Goal: Information Seeking & Learning: Find contact information

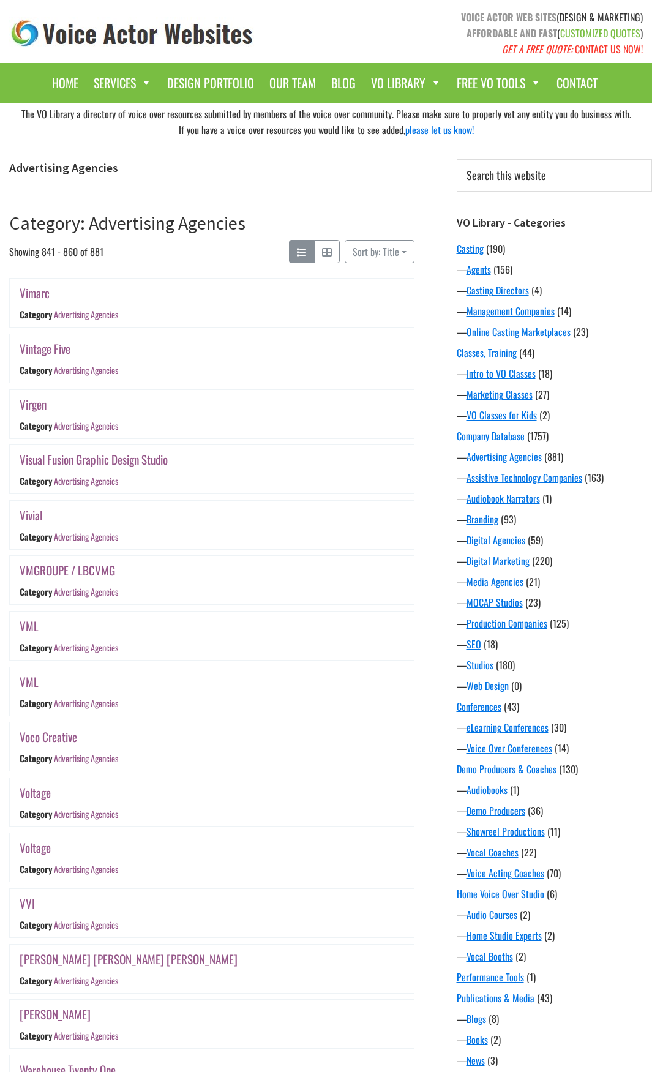
scroll to position [487, 0]
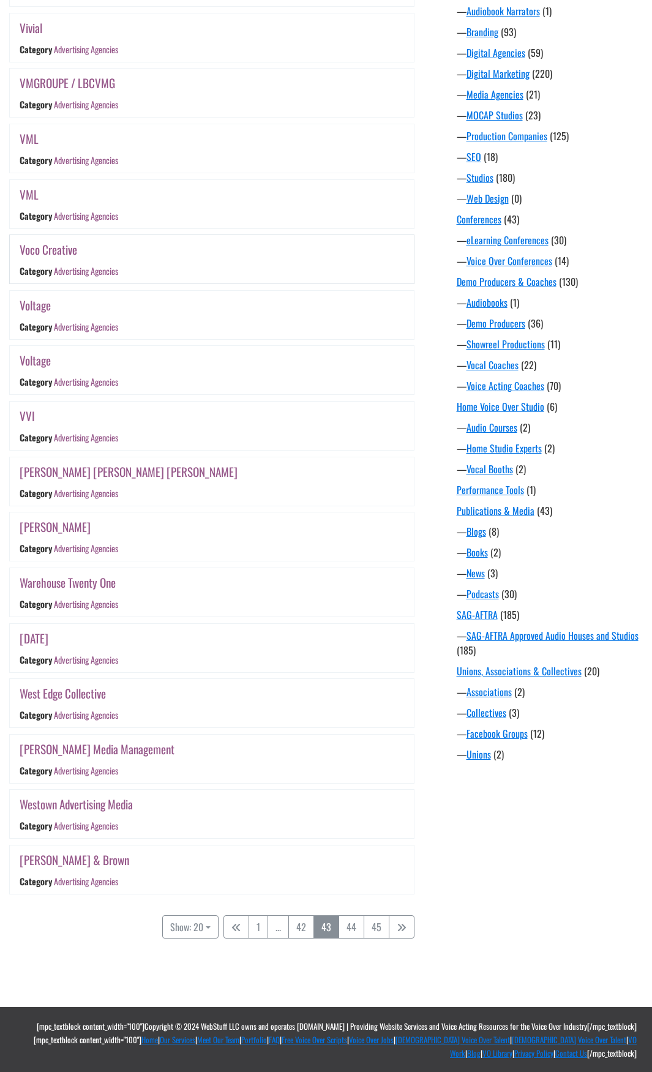
click at [59, 250] on link "Voco Creative" at bounding box center [49, 250] width 58 height 18
click at [30, 198] on link "VML" at bounding box center [29, 194] width 19 height 18
click at [28, 141] on link "VML" at bounding box center [29, 139] width 19 height 18
click at [36, 84] on link "VMGROUPE / LBCVMG" at bounding box center [68, 83] width 96 height 18
click at [32, 30] on link "Vivial" at bounding box center [31, 28] width 23 height 18
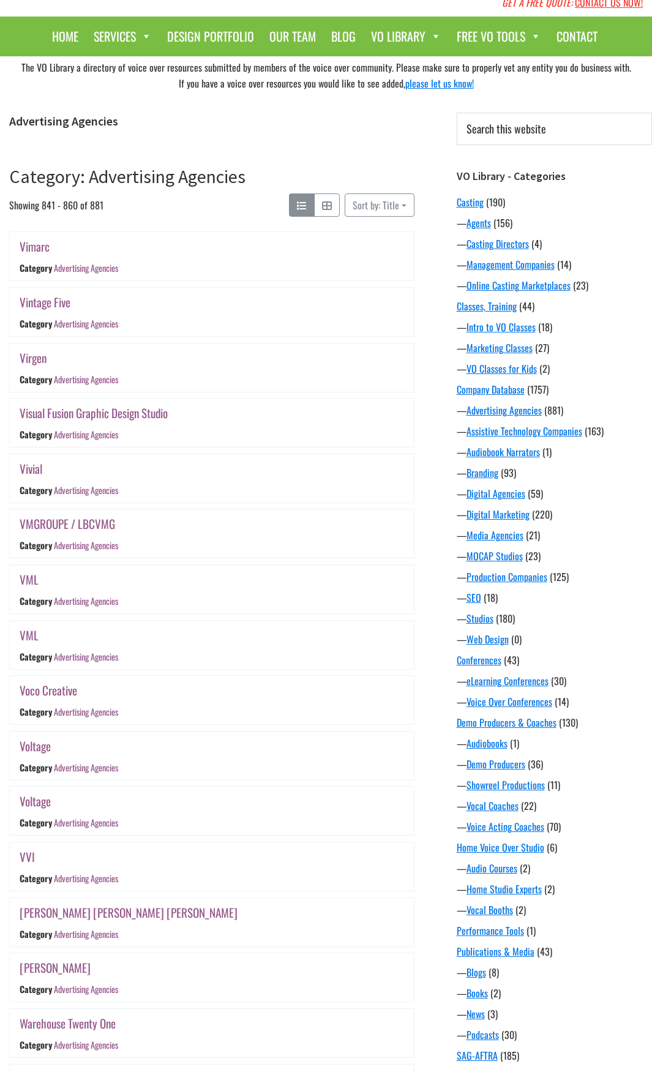
scroll to position [0, 0]
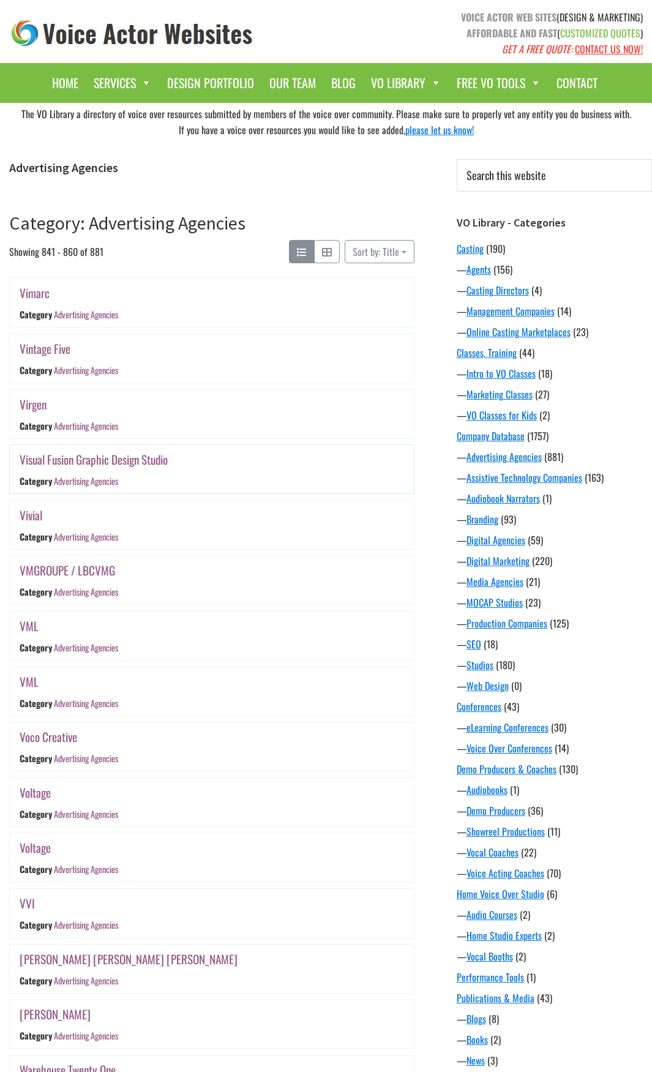
click at [160, 461] on link "Visual Fusion Graphic Design Studio" at bounding box center [94, 460] width 148 height 18
click at [31, 409] on link "Virgen" at bounding box center [33, 404] width 27 height 18
click at [50, 348] on link "Vintage Five" at bounding box center [45, 349] width 51 height 18
click at [39, 296] on link "Vimarc" at bounding box center [35, 293] width 30 height 18
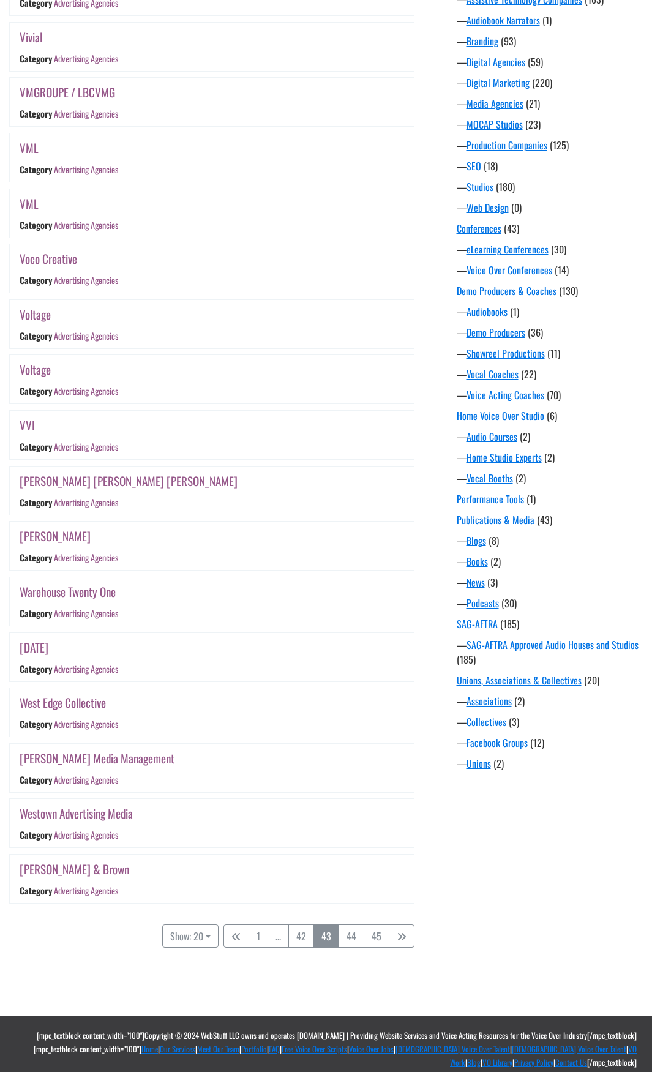
scroll to position [487, 0]
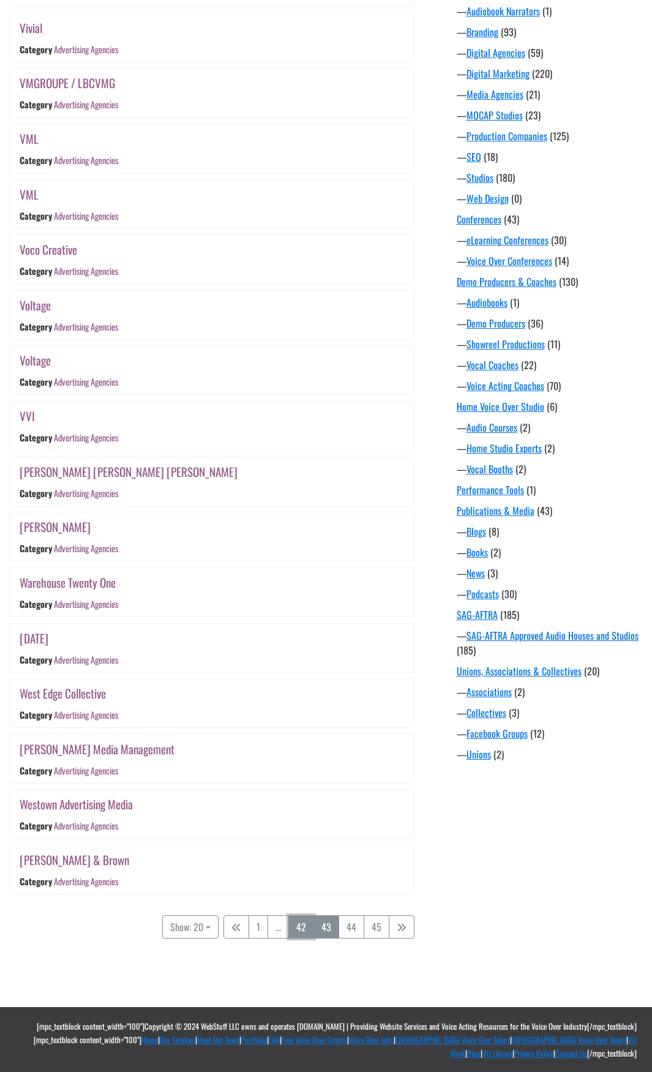
click at [302, 927] on link "42" at bounding box center [301, 926] width 26 height 23
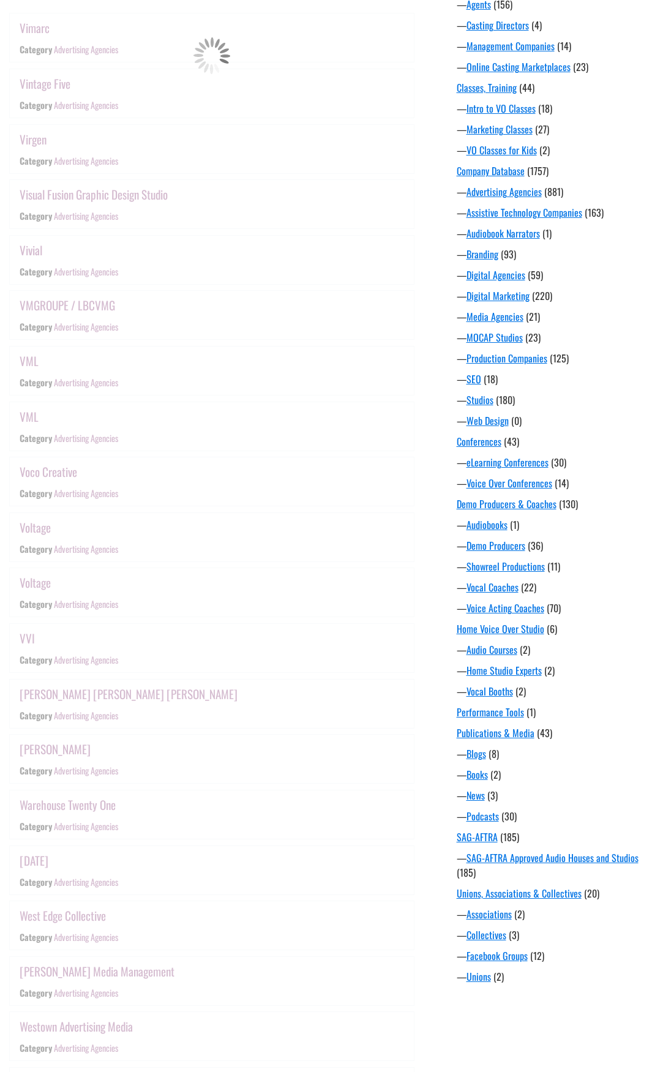
scroll to position [240, 0]
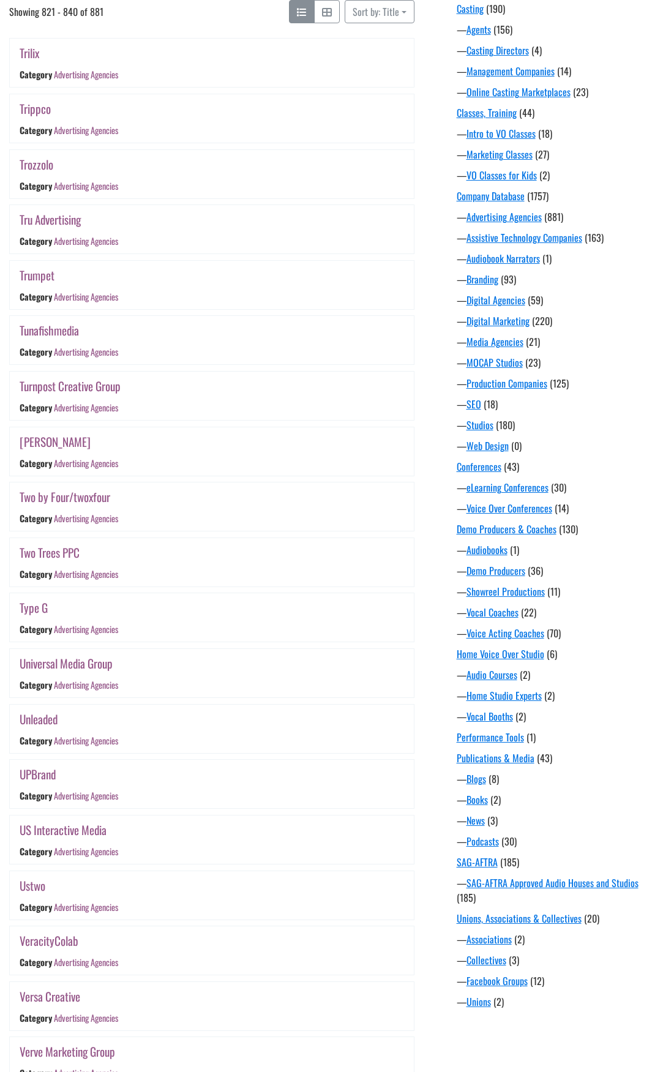
scroll to position [487, 0]
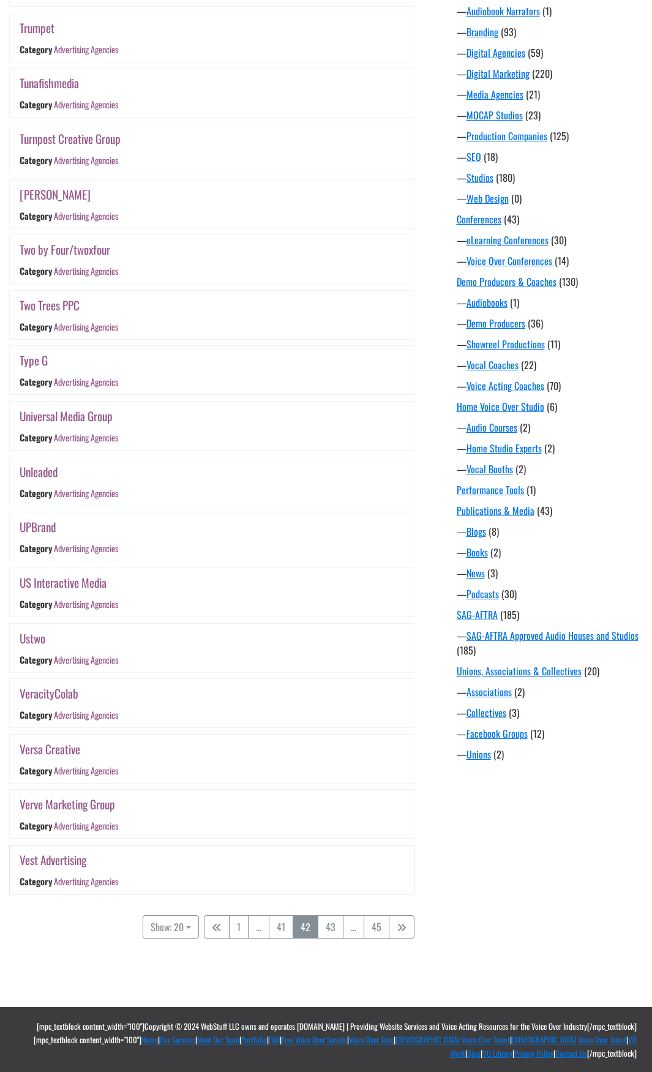
click at [58, 860] on link "Vest Advertising" at bounding box center [53, 860] width 67 height 18
click at [79, 797] on link "Verve Marketing Group" at bounding box center [68, 804] width 96 height 18
click at [56, 745] on link "Versa Creative" at bounding box center [50, 749] width 61 height 18
click at [60, 696] on link "VeracityColab" at bounding box center [49, 693] width 59 height 18
click at [40, 639] on link "Ustwo" at bounding box center [33, 638] width 26 height 18
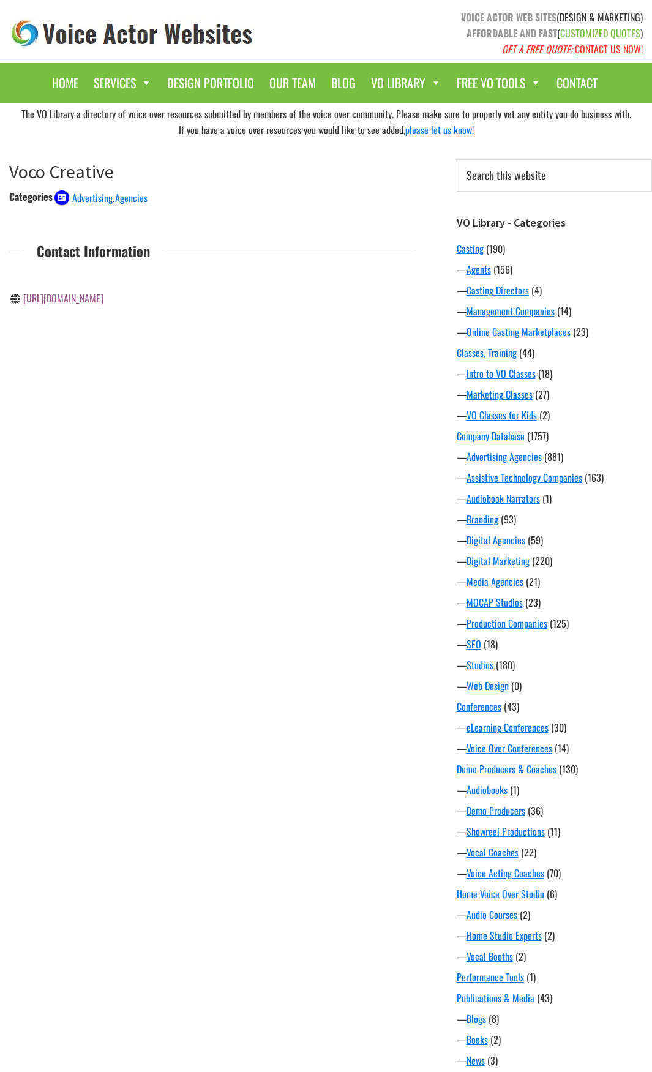
click at [86, 300] on link "http://vococreative.com/" at bounding box center [63, 298] width 80 height 15
click at [56, 298] on link "http://vml.com/" at bounding box center [63, 298] width 80 height 15
click at [83, 367] on link "https://www.vml.com/" at bounding box center [63, 359] width 80 height 15
click at [72, 394] on link "[URL][DOMAIN_NAME]" at bounding box center [63, 390] width 80 height 15
click at [241, 483] on div "The VO Library a directory of voice over resources submitted by members of the …" at bounding box center [326, 691] width 652 height 1177
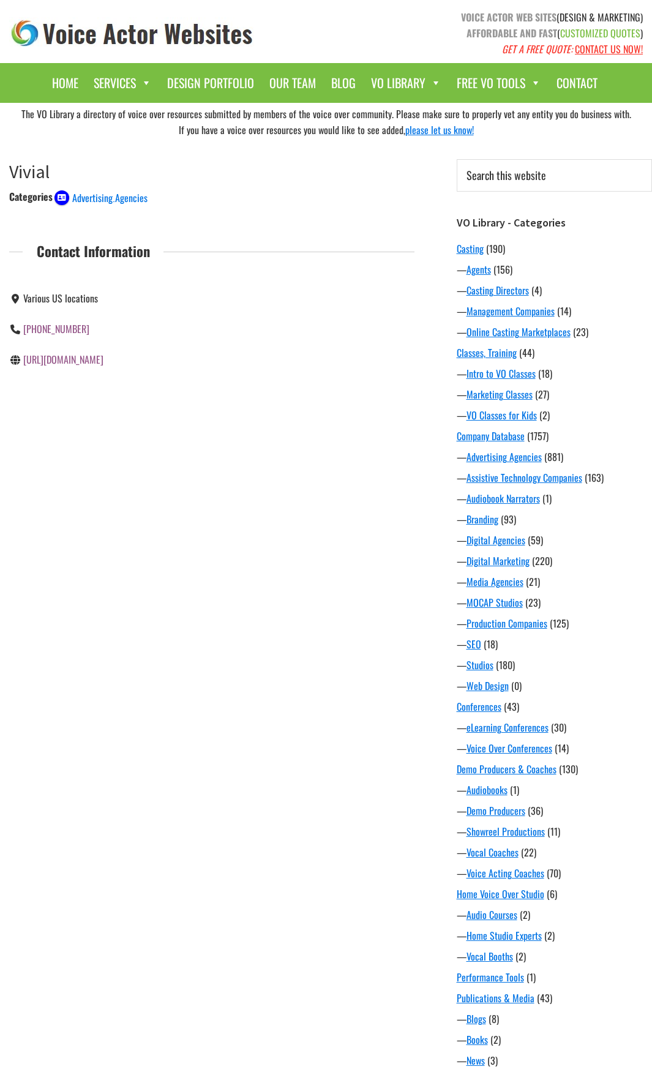
click at [54, 361] on link "https://vivial.net/" at bounding box center [63, 359] width 80 height 15
click at [213, 270] on div "Contact Information Various US locations 877-742-3779 https://vivial.net/" at bounding box center [211, 307] width 405 height 135
click at [103, 302] on link "[URL][DOMAIN_NAME]" at bounding box center [63, 298] width 80 height 15
click at [79, 299] on link "http://virgenad.com/" at bounding box center [63, 298] width 80 height 15
click at [78, 302] on link "[URL][DOMAIN_NAME]" at bounding box center [63, 298] width 80 height 15
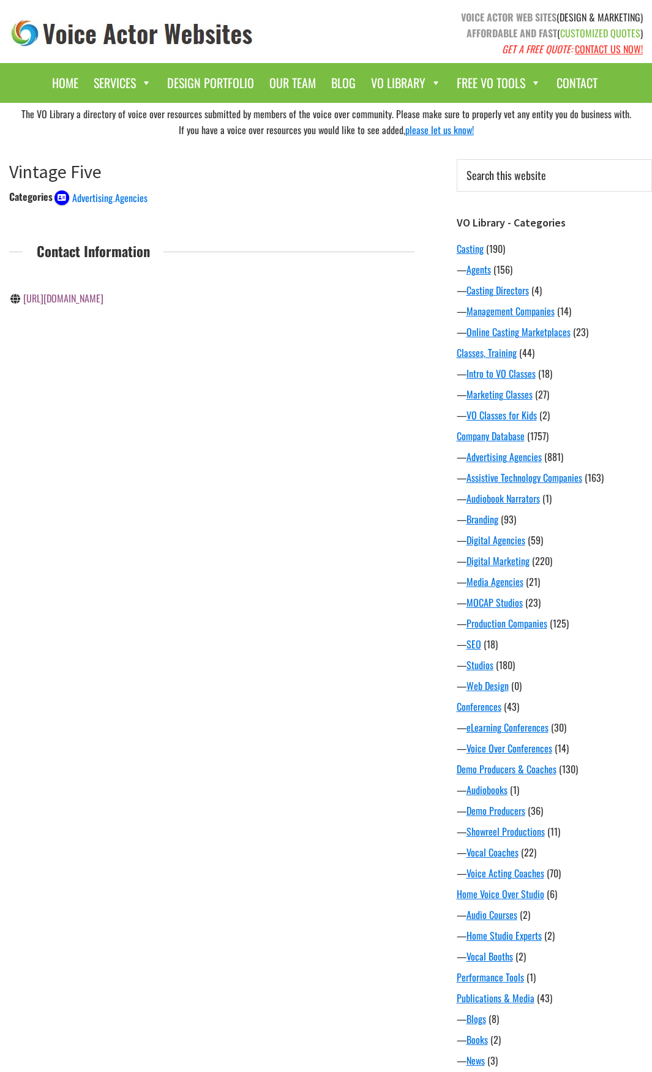
click at [163, 518] on div "The VO Library a directory of voice over resources submitted by members of the …" at bounding box center [326, 691] width 652 height 1177
click at [81, 298] on link "https://www.vimarc.com/" at bounding box center [63, 298] width 80 height 15
click at [249, 451] on div "The VO Library a directory of voice over resources submitted by members of the …" at bounding box center [326, 691] width 652 height 1177
click at [99, 304] on link "https://vestadvertising.com/" at bounding box center [63, 298] width 80 height 15
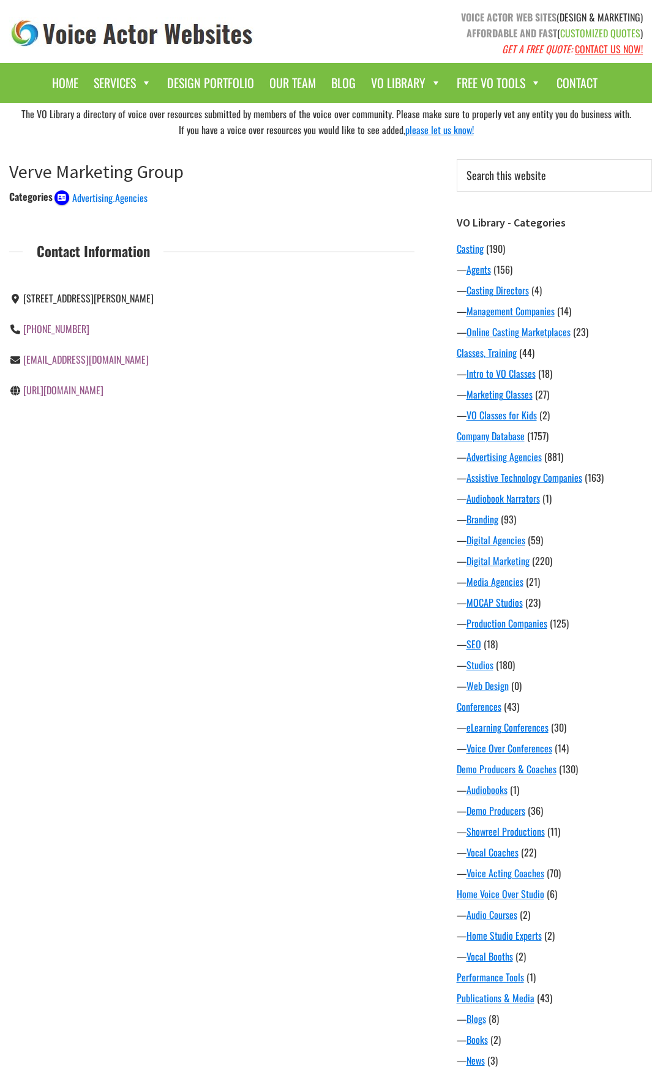
click at [90, 397] on link "[URL][DOMAIN_NAME]" at bounding box center [63, 390] width 80 height 15
click at [250, 405] on div "[STREET_ADDRESS][PERSON_NAME] [PHONE_NUMBER] [EMAIL_ADDRESS][DOMAIN_NAME] [URL]…" at bounding box center [212, 344] width 424 height 122
click at [100, 326] on link "[URL][DOMAIN_NAME]" at bounding box center [63, 328] width 80 height 15
click at [91, 397] on link "[URL][DOMAIN_NAME]" at bounding box center [63, 390] width 80 height 15
drag, startPoint x: 118, startPoint y: 375, endPoint x: 24, endPoint y: 372, distance: 93.1
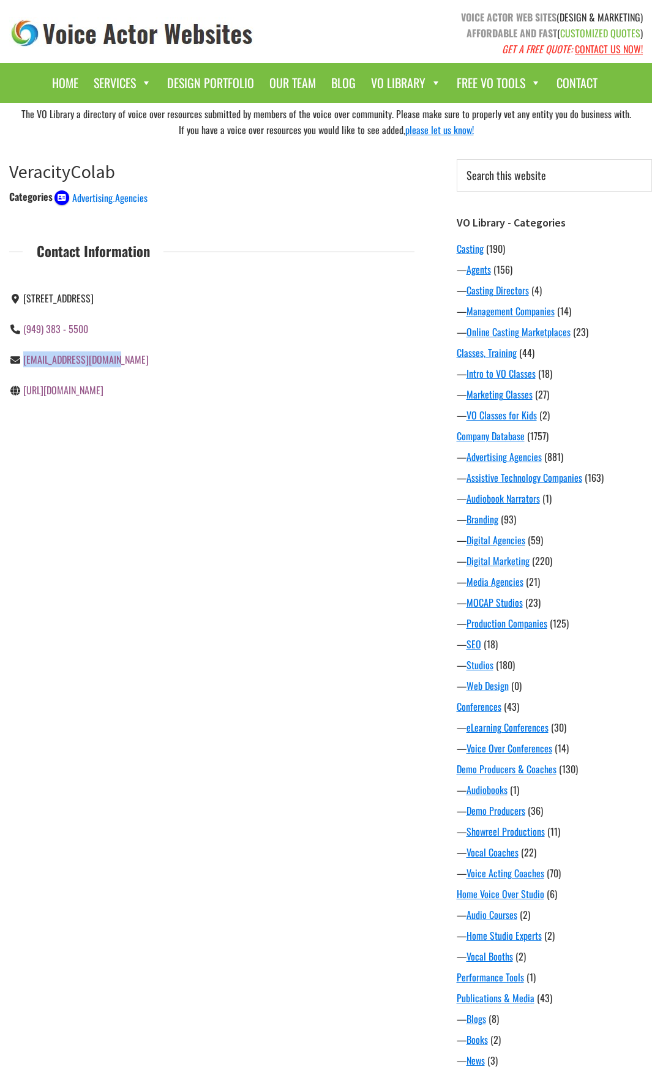
click at [24, 367] on div "[EMAIL_ADDRESS][DOMAIN_NAME]" at bounding box center [105, 359] width 193 height 16
copy link "[EMAIL_ADDRESS][DOMAIN_NAME]"
click at [264, 425] on div "Categories Advertising Agencies Contact Information [STREET_ADDRESS] (949) 383 …" at bounding box center [211, 307] width 405 height 236
click at [339, 388] on div "[STREET_ADDRESS] 2125184900 [EMAIL_ADDRESS][DOMAIN_NAME] [URL][DOMAIN_NAME]" at bounding box center [212, 344] width 424 height 122
